Goal: Task Accomplishment & Management: Manage account settings

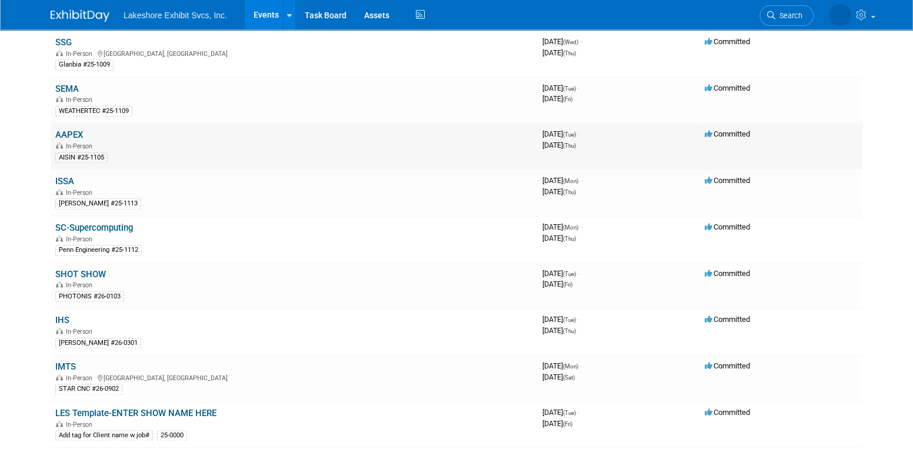
scroll to position [647, 0]
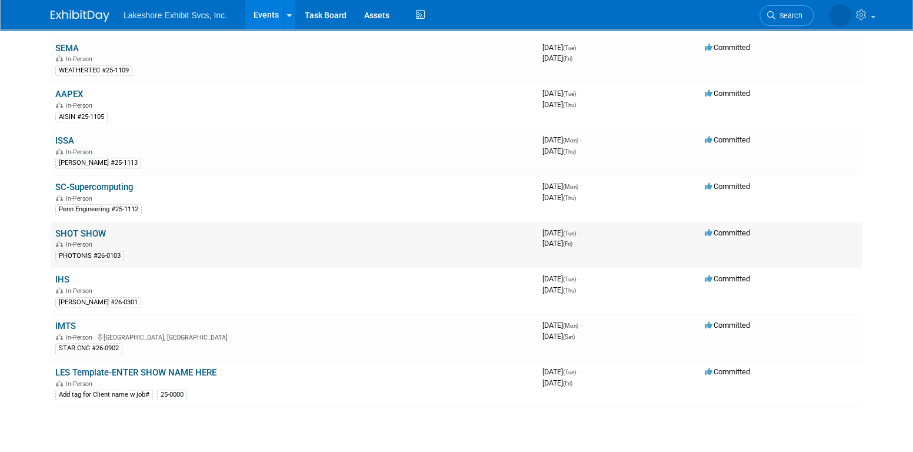
click at [95, 229] on link "SHOT SHOW" at bounding box center [80, 233] width 51 height 11
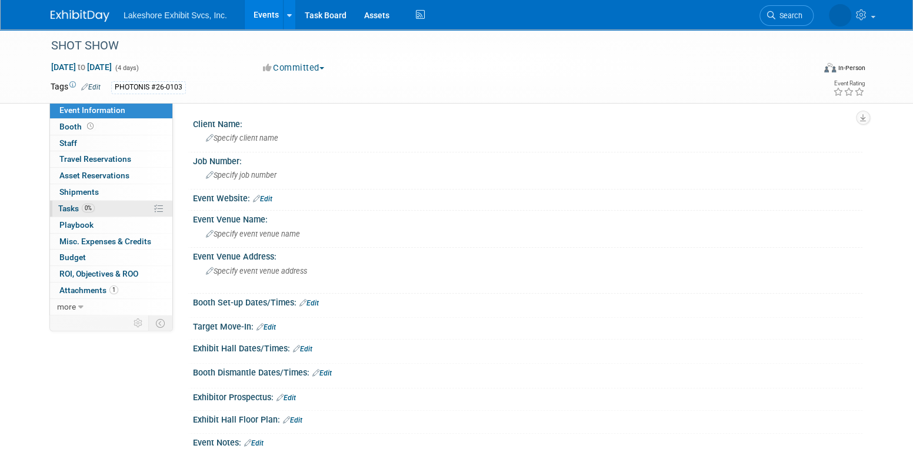
click at [97, 207] on link "0% Tasks 0%" at bounding box center [111, 209] width 122 height 16
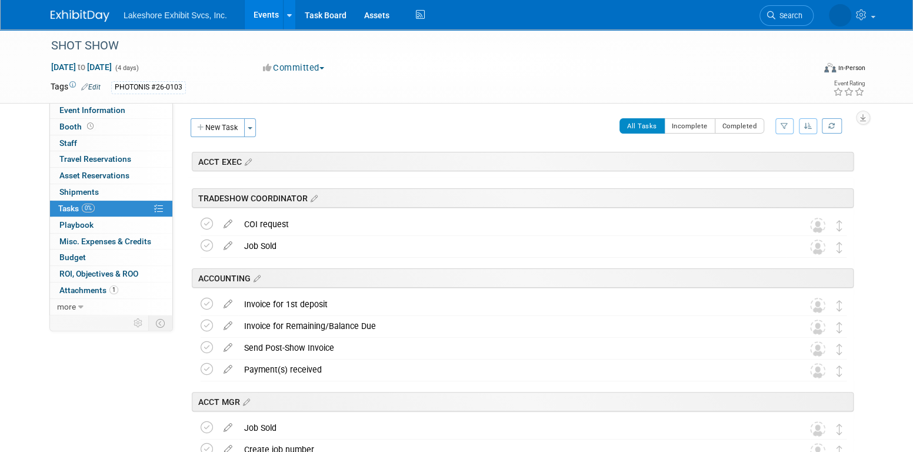
click at [782, 125] on icon "button" at bounding box center [785, 125] width 8 height 7
click at [743, 165] on select "-- Select Assignee -- All unassigned tasks Assigned to me Amanda Koss Dave Desa…" at bounding box center [735, 163] width 97 height 16
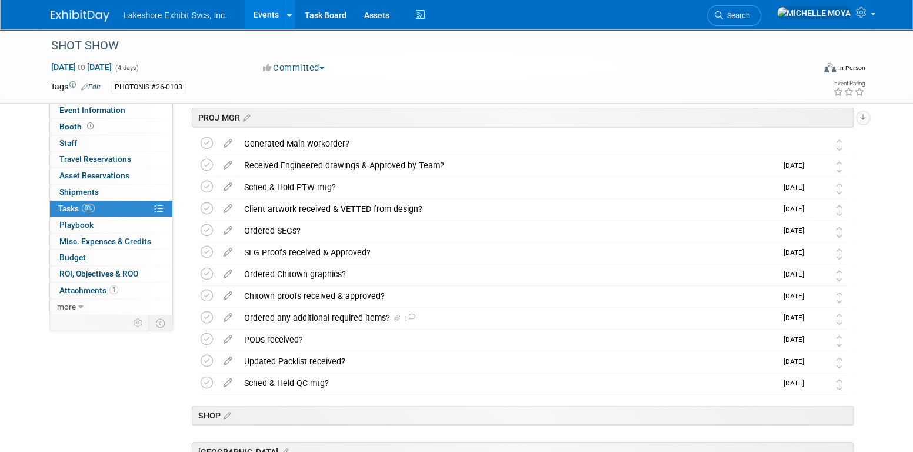
scroll to position [294, 0]
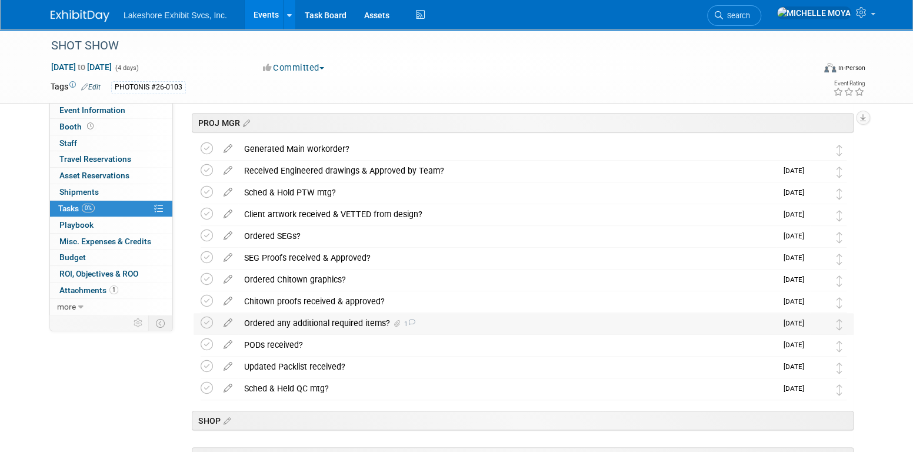
click at [358, 321] on div "Ordered any additional required items? 1" at bounding box center [507, 323] width 538 height 20
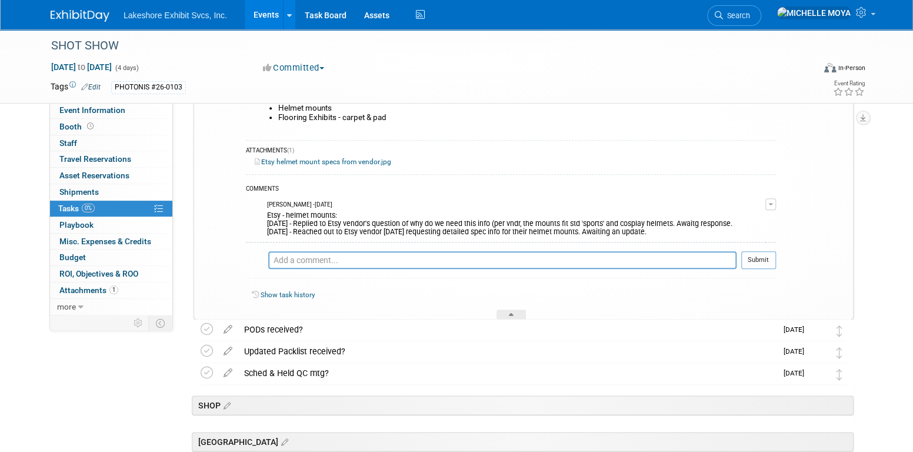
scroll to position [588, 0]
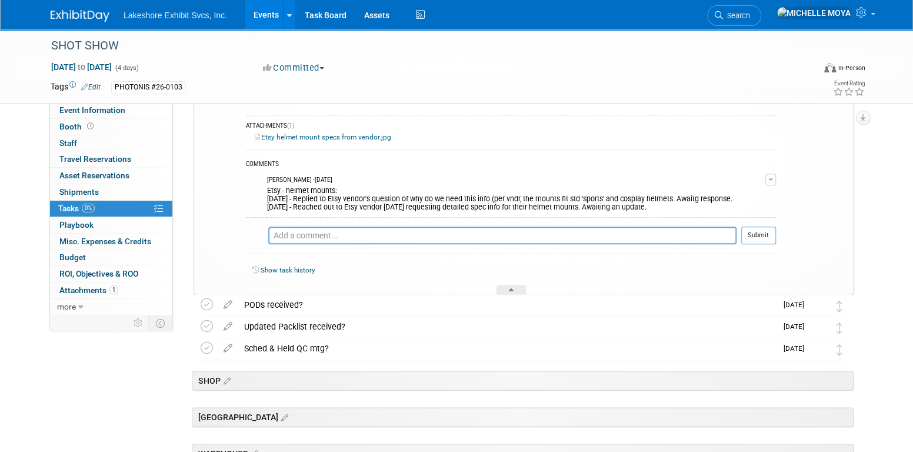
click at [773, 177] on button "button" at bounding box center [770, 180] width 11 height 12
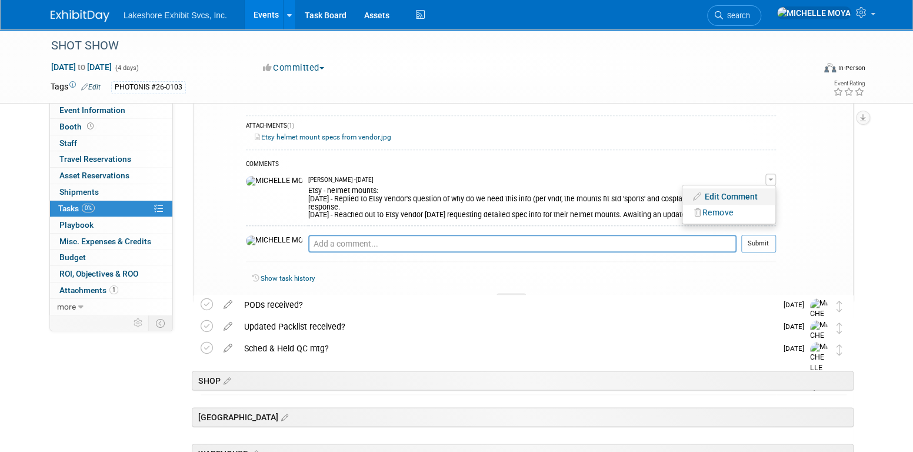
click at [745, 192] on link "Edit Comment" at bounding box center [729, 196] width 93 height 16
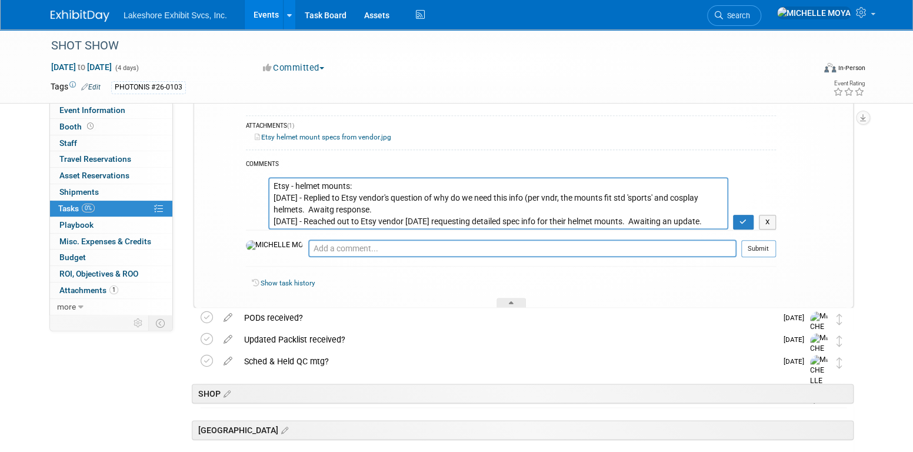
click at [358, 186] on textarea "Etsy - helmet mounts: 8.20.25 - Replied to Etsy vendor's question of why do we …" at bounding box center [498, 203] width 460 height 52
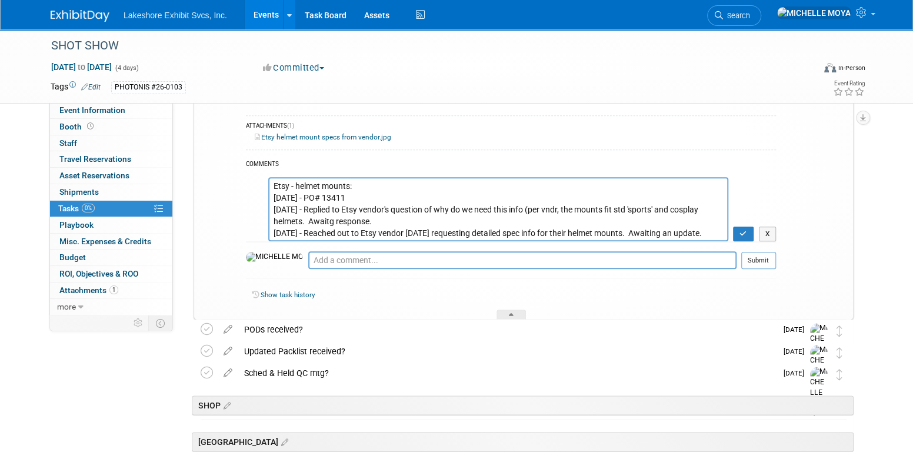
click at [372, 219] on textarea "Etsy - helmet mounts: 8.20.25 - Replied to Etsy vendor's question of why do we …" at bounding box center [498, 209] width 460 height 64
click at [371, 191] on textarea "Etsy - helmet mounts: 8.20.25 - Replied to Etsy vendor's question of why do we …" at bounding box center [498, 209] width 460 height 64
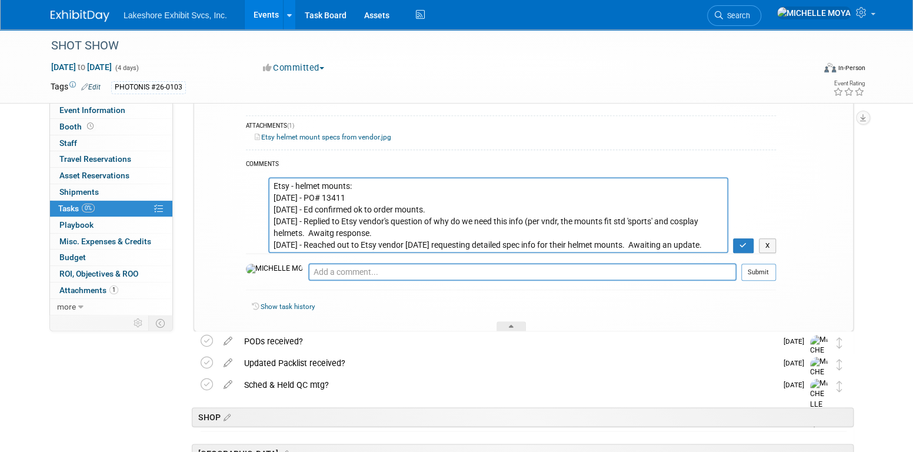
click at [363, 194] on textarea "Etsy - helmet mounts: 8.20.25 - Replied to Etsy vendor's question of why do we …" at bounding box center [498, 215] width 460 height 76
type textarea "Etsy - helmet mounts: 8.26.25 - PO# 13411 - ETA 08/29 - 09/04/25 8.25.25 - Ed c…"
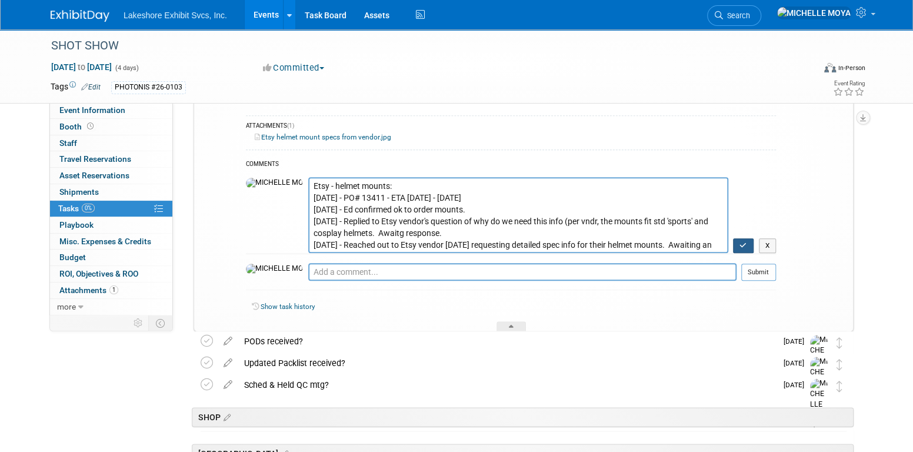
click at [746, 248] on icon "button" at bounding box center [744, 245] width 8 height 7
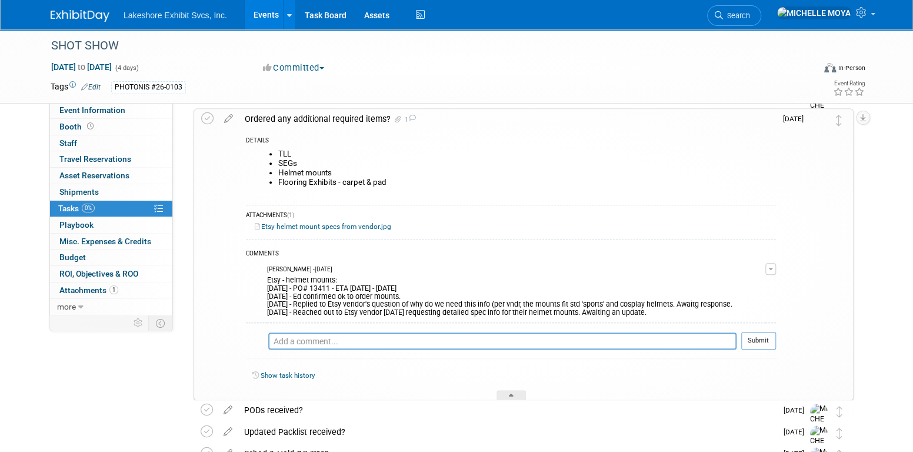
scroll to position [471, 0]
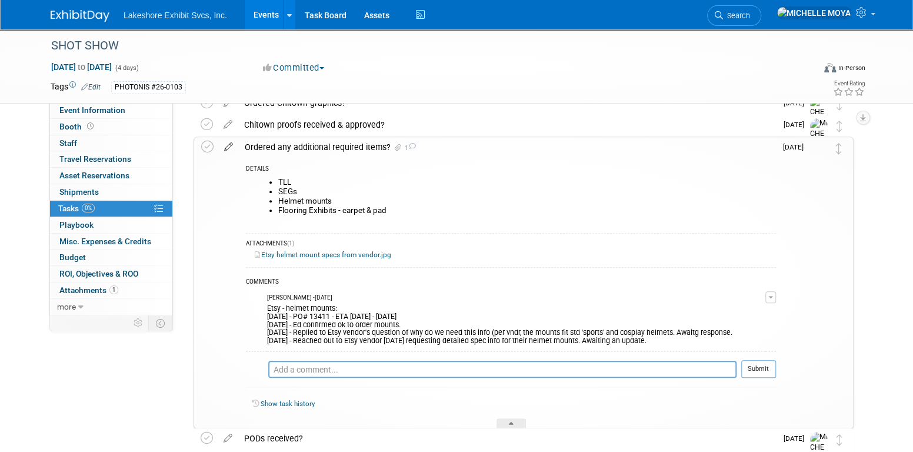
click at [228, 144] on icon at bounding box center [228, 144] width 21 height 15
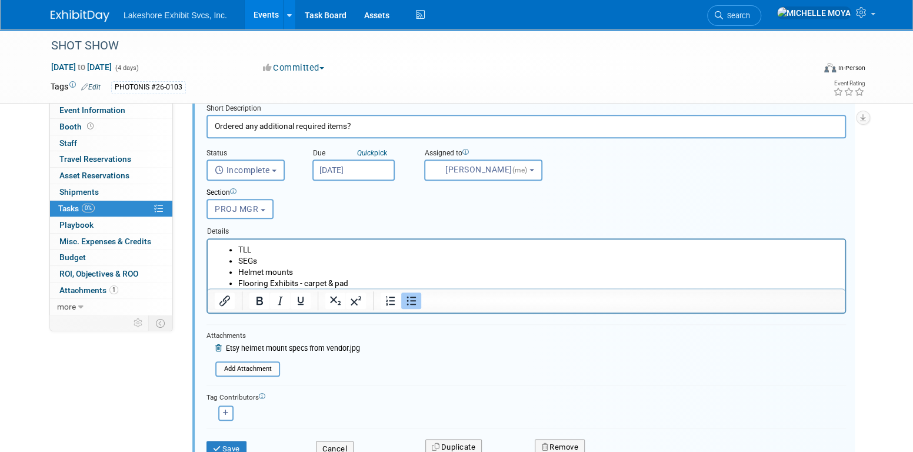
scroll to position [612, 0]
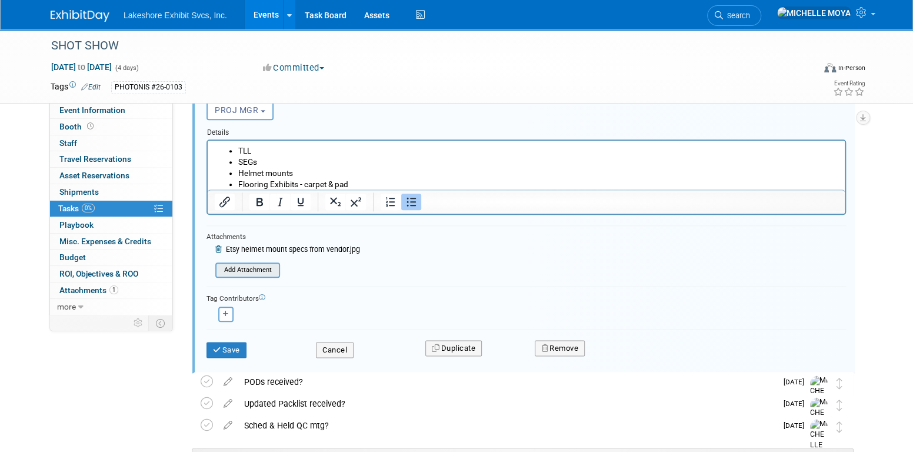
click at [252, 268] on input "file" at bounding box center [219, 270] width 120 height 13
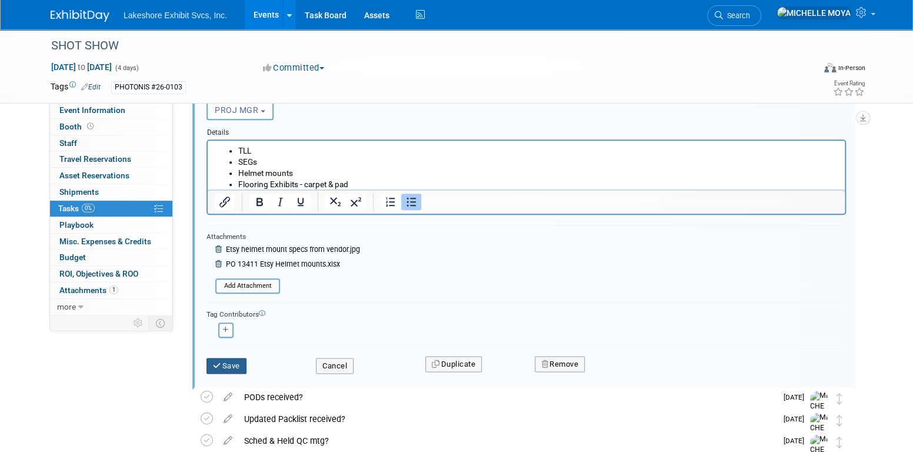
click at [222, 365] on button "Save" at bounding box center [227, 366] width 40 height 16
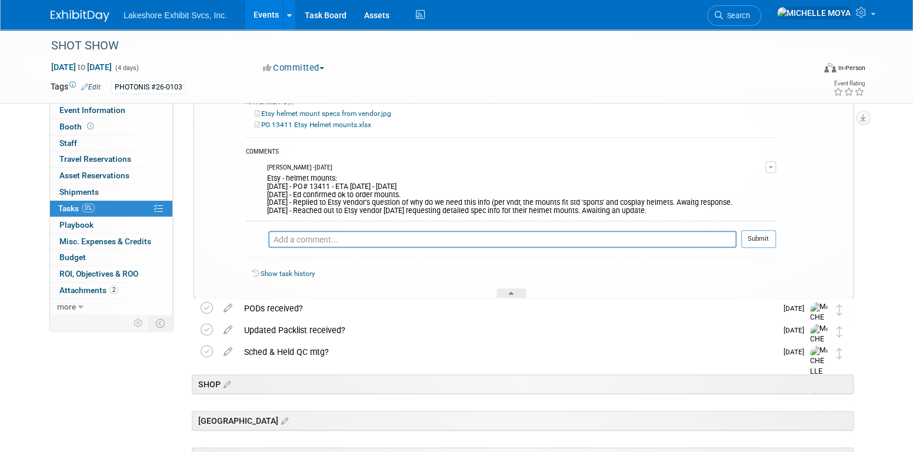
click at [262, 10] on link "Events" at bounding box center [266, 14] width 43 height 29
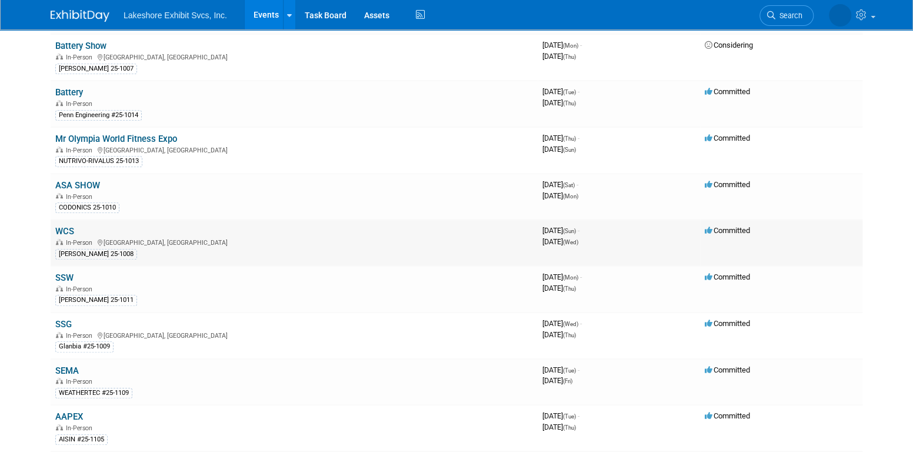
scroll to position [353, 0]
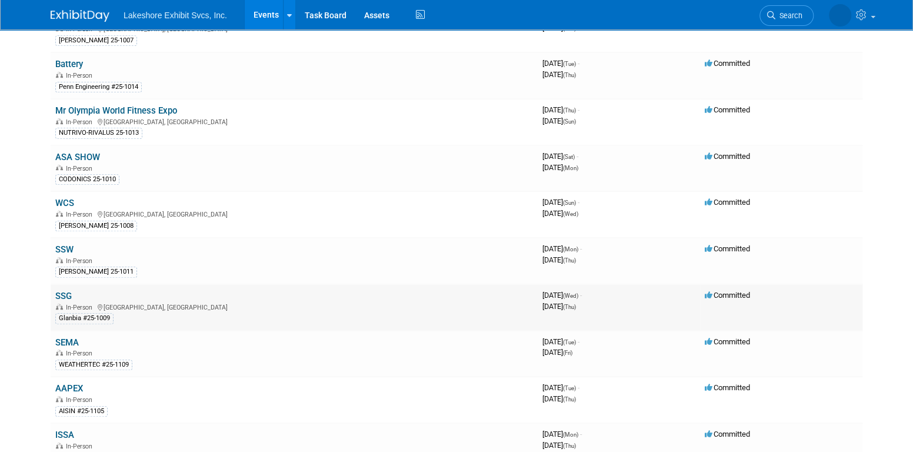
click at [64, 291] on link "SSG" at bounding box center [63, 296] width 16 height 11
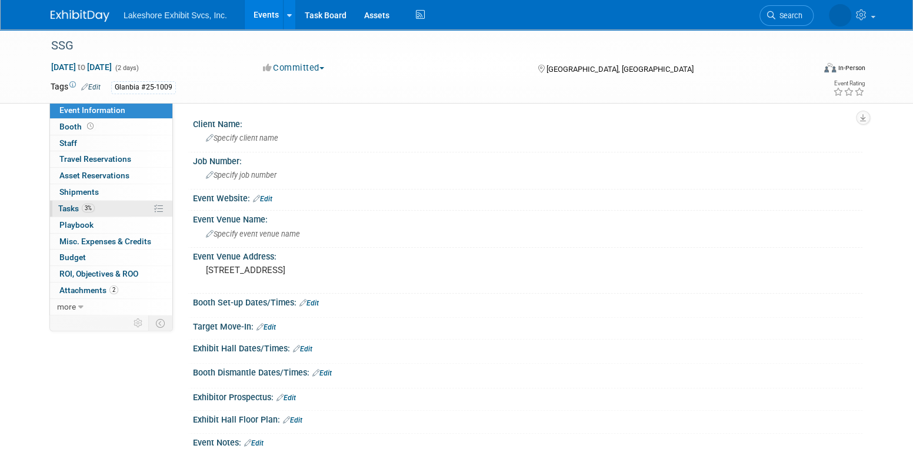
click at [94, 205] on link "3% Tasks 3%" at bounding box center [111, 209] width 122 height 16
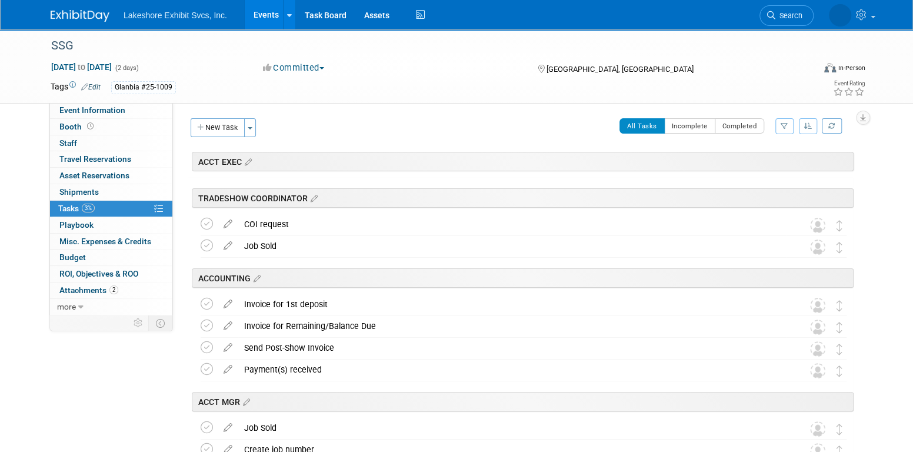
click at [781, 124] on icon "button" at bounding box center [785, 125] width 8 height 7
click at [786, 127] on icon "button" at bounding box center [785, 125] width 8 height 7
click at [784, 127] on icon "button" at bounding box center [785, 125] width 8 height 7
click at [758, 164] on select "-- Select Assignee -- All unassigned tasks Assigned to me Amanda Koss Dave Desa…" at bounding box center [735, 163] width 97 height 16
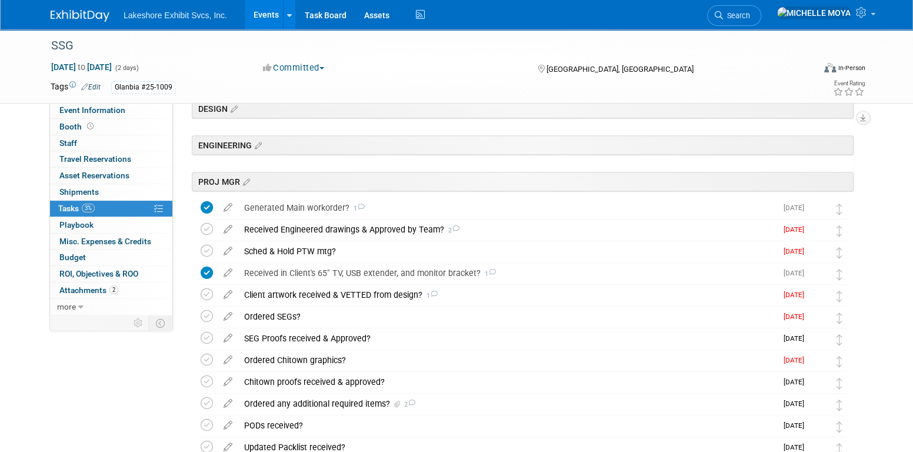
scroll to position [294, 0]
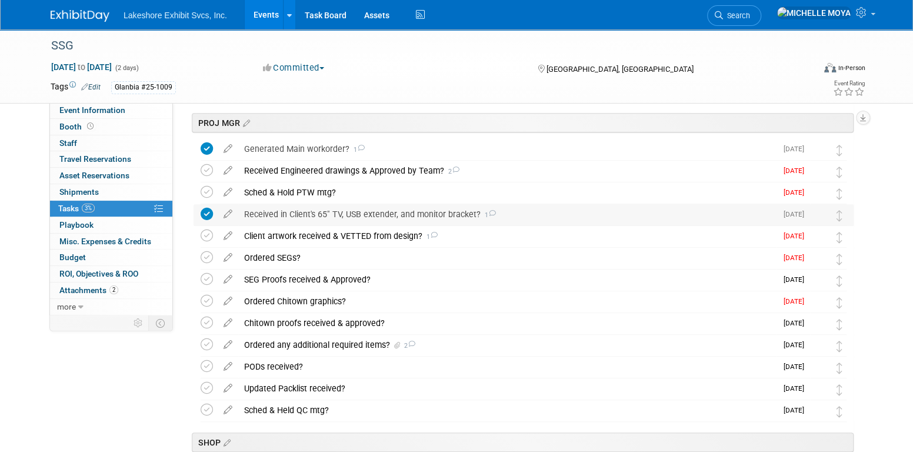
click at [313, 216] on div "Received in Client's 65" TV, USB extender, and monitor bracket? 1" at bounding box center [507, 214] width 538 height 20
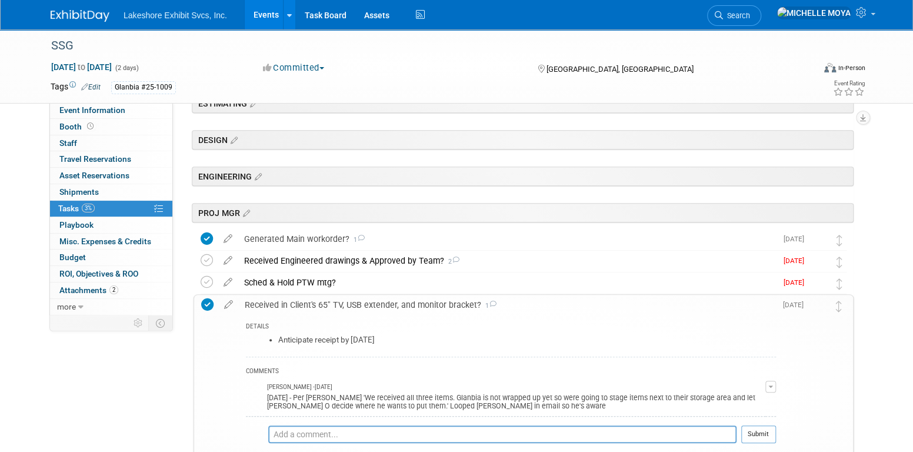
scroll to position [0, 0]
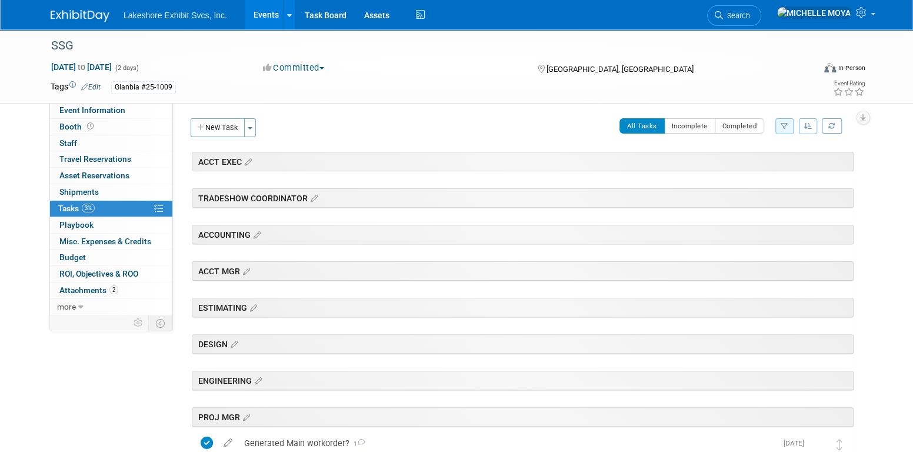
click at [266, 21] on link "Events" at bounding box center [266, 14] width 43 height 29
